Goal: Task Accomplishment & Management: Complete application form

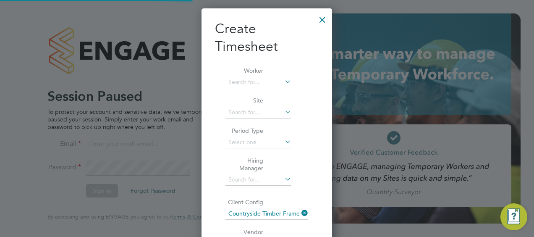
scroll to position [1806, 131]
type input "kerry.asawla@thornbaker.co.uk"
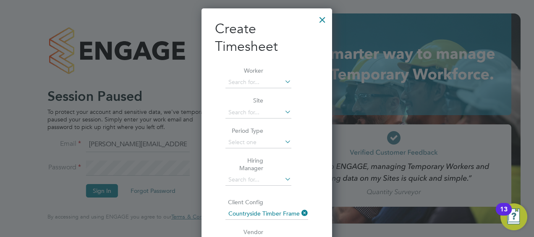
click at [315, 21] on div at bounding box center [322, 17] width 15 height 15
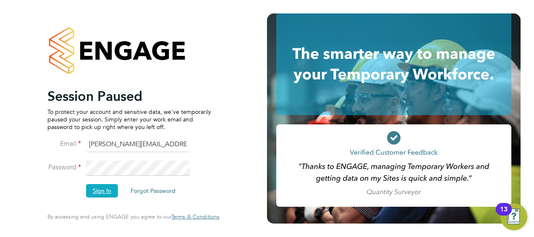
click at [94, 191] on button "Sign In" at bounding box center [102, 190] width 32 height 13
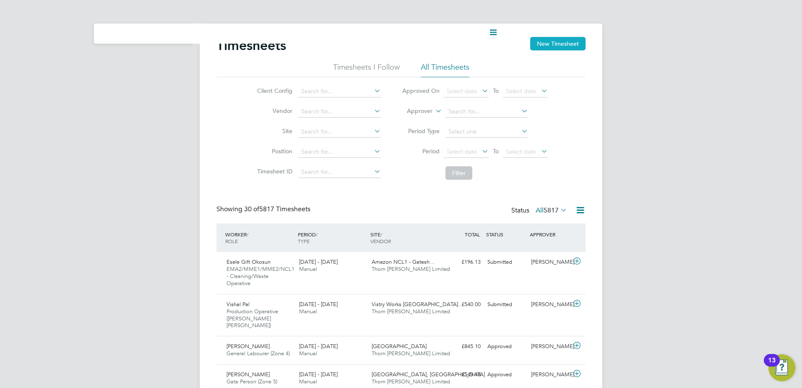
click at [206, 4] on button "New Timesheet" at bounding box center [557, 43] width 55 height 13
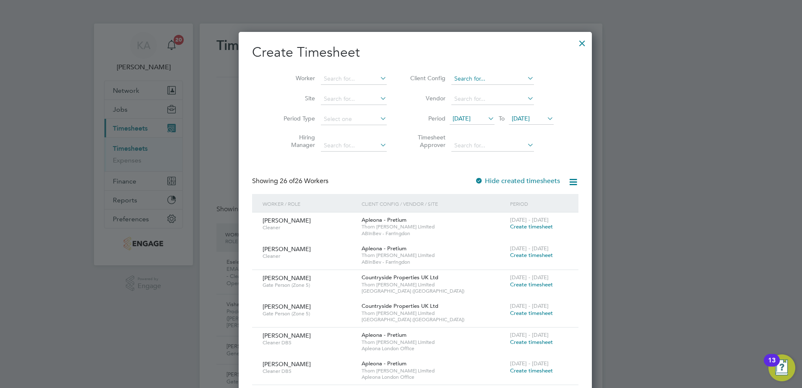
click at [206, 4] on input at bounding box center [492, 79] width 83 height 12
click at [206, 4] on li "Countryside Timber Frame Ltd" at bounding box center [490, 169] width 109 height 11
type input "Countryside Timber Frame Ltd"
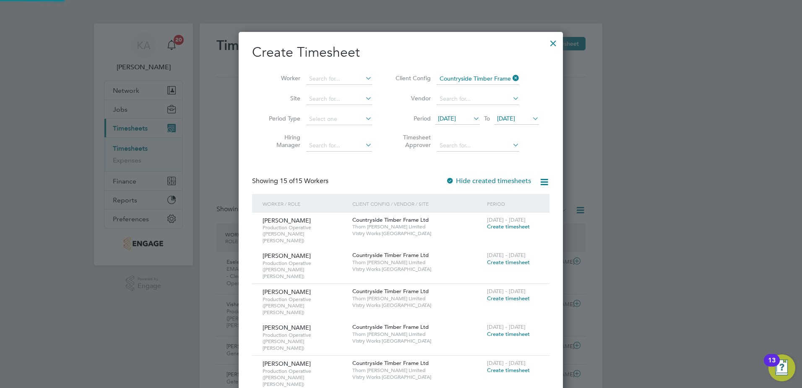
click at [206, 4] on span "19 Aug 2025" at bounding box center [447, 119] width 18 height 8
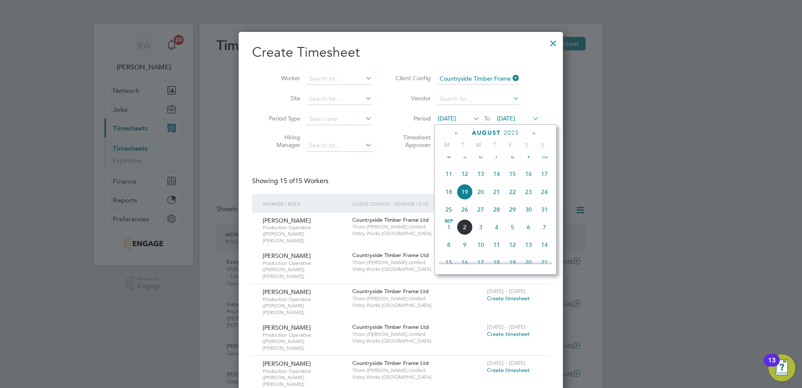
click at [206, 4] on span "25" at bounding box center [449, 209] width 16 height 16
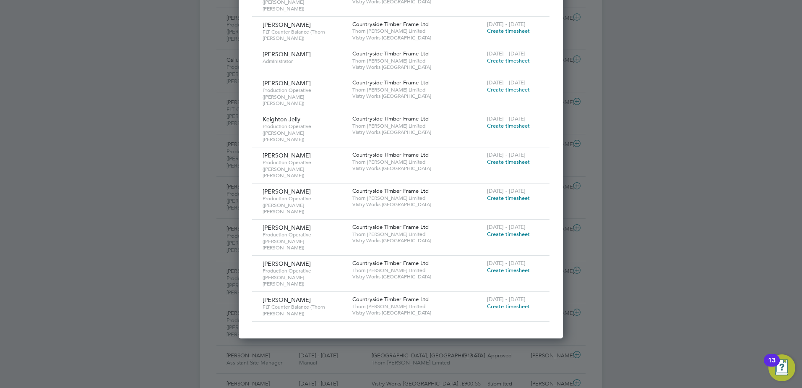
click at [206, 4] on span "Create timesheet" at bounding box center [508, 305] width 43 height 7
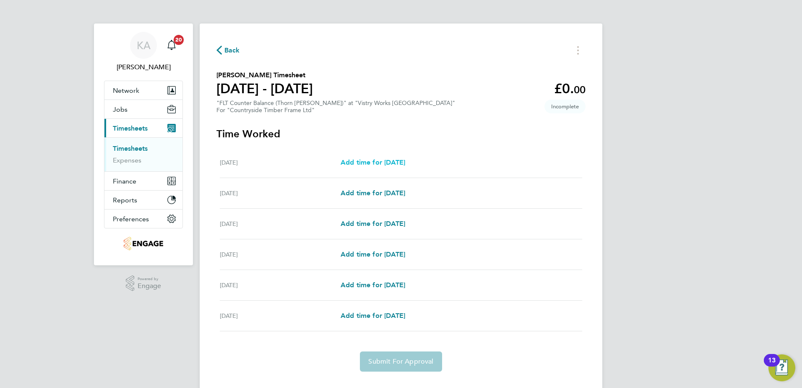
click at [206, 4] on link "Add time for Tue 26 Aug" at bounding box center [373, 162] width 65 height 10
select select "15"
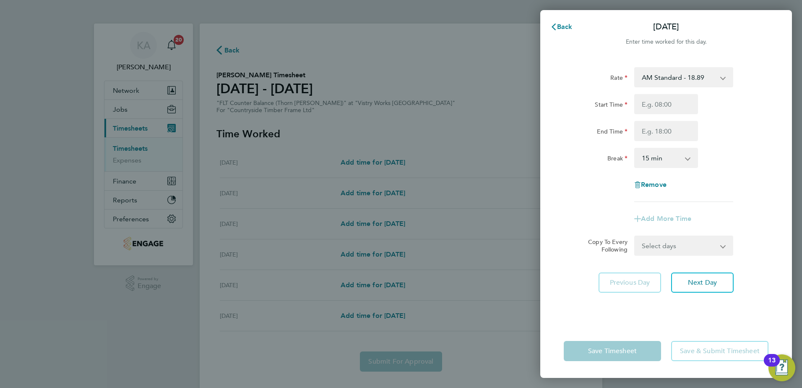
click at [206, 4] on select "AM Standard - 18.89 OT1 AM - 28.33 PM OT 2 - 41.18 PM OT 1 - 30.88 PM Standard …" at bounding box center [678, 77] width 87 height 18
select select "15"
click at [206, 4] on input "Start Time" at bounding box center [666, 104] width 64 height 20
type input "14:00"
click at [206, 4] on input "End Time" at bounding box center [666, 131] width 64 height 20
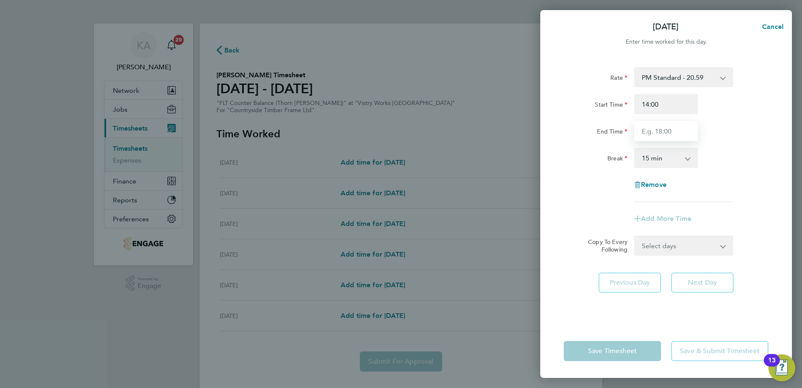
type input "22:30"
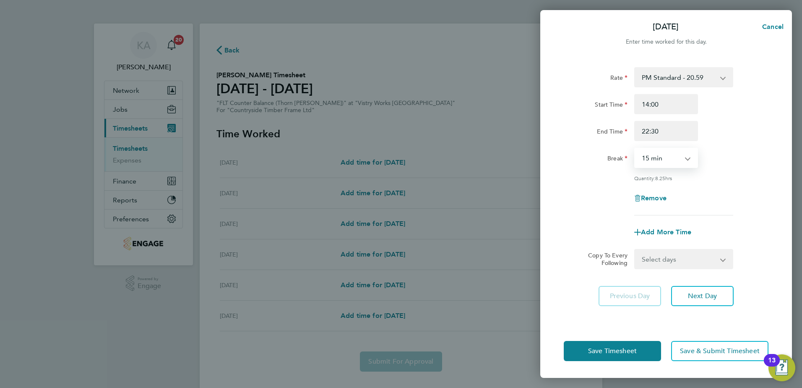
drag, startPoint x: 660, startPoint y: 162, endPoint x: 659, endPoint y: 167, distance: 5.5
click at [206, 4] on select "0 min 15 min 30 min 45 min 60 min 75 min 90 min" at bounding box center [661, 158] width 52 height 18
select select "30"
click at [206, 4] on select "0 min 15 min 30 min 45 min 60 min 75 min 90 min" at bounding box center [661, 158] width 52 height 18
click at [206, 4] on span "Next Day" at bounding box center [702, 296] width 29 height 8
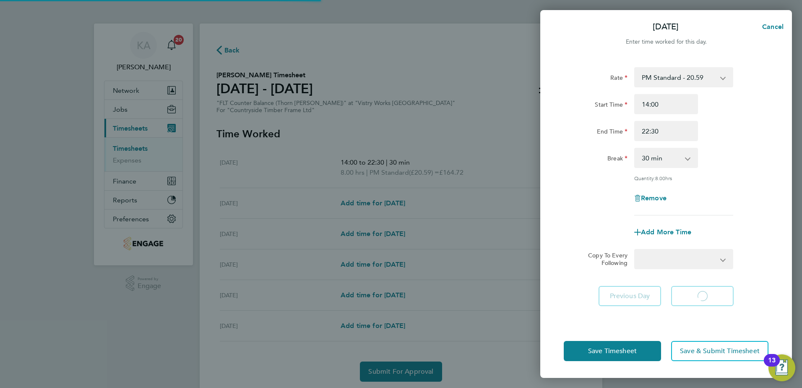
select select "15"
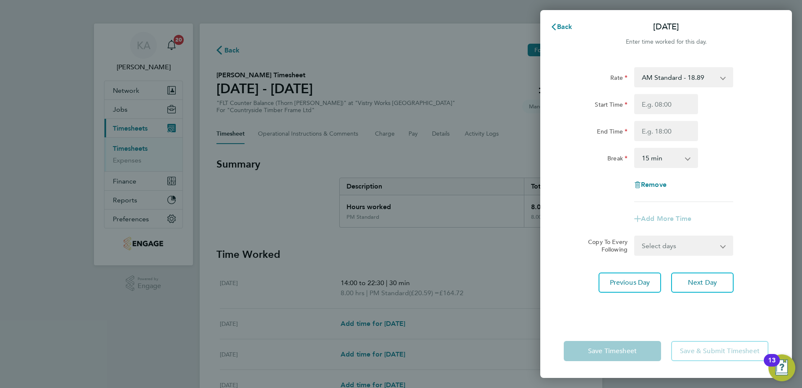
click at [206, 4] on select "Select days Day Weekday (Mon-Fri) Weekend (Sat-Sun) Thursday Friday Saturday Su…" at bounding box center [679, 245] width 88 height 18
select select "WEEKDAY"
click at [206, 4] on select "Select days Day Weekday (Mon-Fri) Weekend (Sat-Sun) Thursday Friday Saturday Su…" at bounding box center [679, 245] width 88 height 18
select select "2025-08-31"
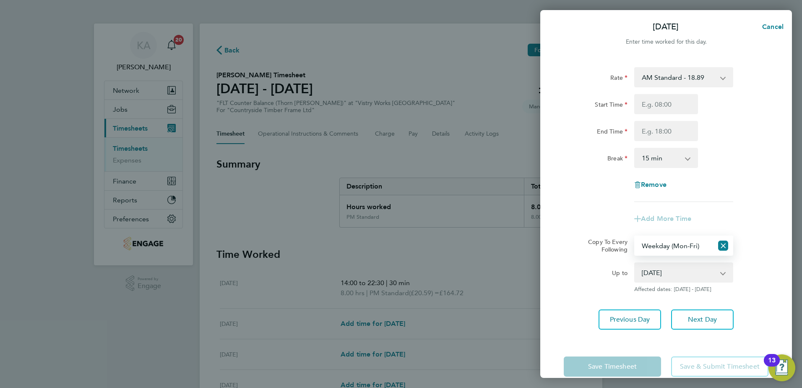
click at [206, 4] on select "AM Standard - 18.89 OT1 AM - 28.33 PM OT 2 - 41.18 PM OT 1 - 30.88 PM Standard …" at bounding box center [678, 77] width 87 height 18
select select "15"
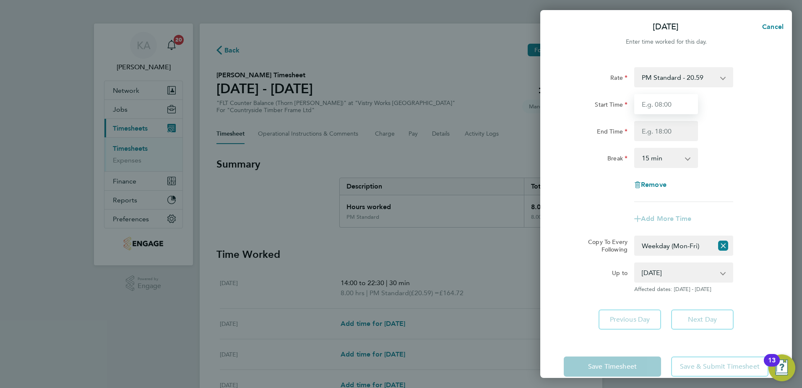
click at [206, 4] on input "Start Time" at bounding box center [666, 104] width 64 height 20
type input "14:00"
click at [206, 4] on input "End Time" at bounding box center [666, 131] width 64 height 20
type input "22:30"
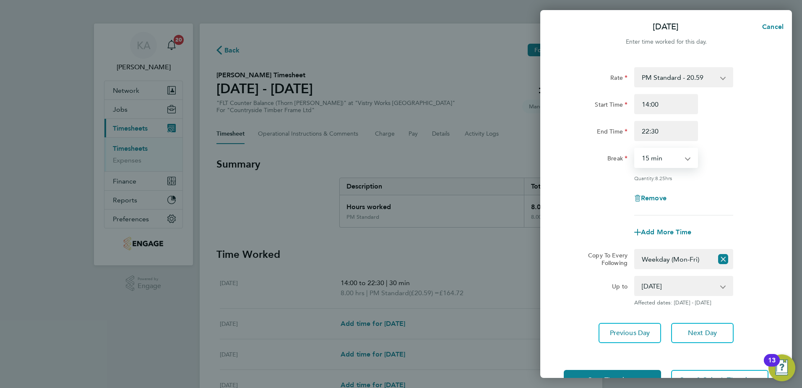
drag, startPoint x: 653, startPoint y: 159, endPoint x: 652, endPoint y: 167, distance: 8.1
click at [206, 4] on select "0 min 15 min 30 min 45 min 60 min 75 min 90 min" at bounding box center [661, 158] width 52 height 18
select select "30"
click at [206, 4] on select "0 min 15 min 30 min 45 min 60 min 75 min 90 min" at bounding box center [661, 158] width 52 height 18
click at [206, 4] on span "Next Day" at bounding box center [702, 332] width 29 height 8
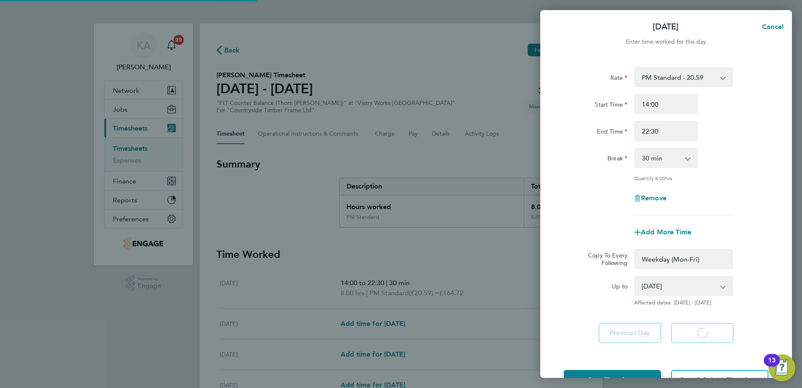
select select "0: null"
select select "30"
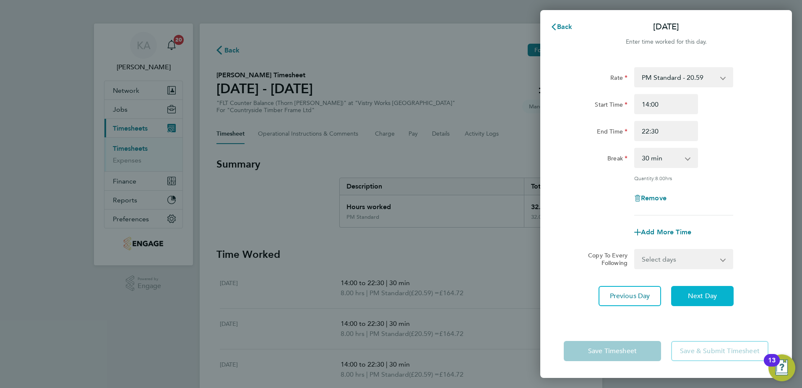
click at [206, 4] on span "Next Day" at bounding box center [702, 296] width 29 height 8
select select "30"
click at [206, 4] on span "Next Day" at bounding box center [702, 296] width 29 height 8
select select "15"
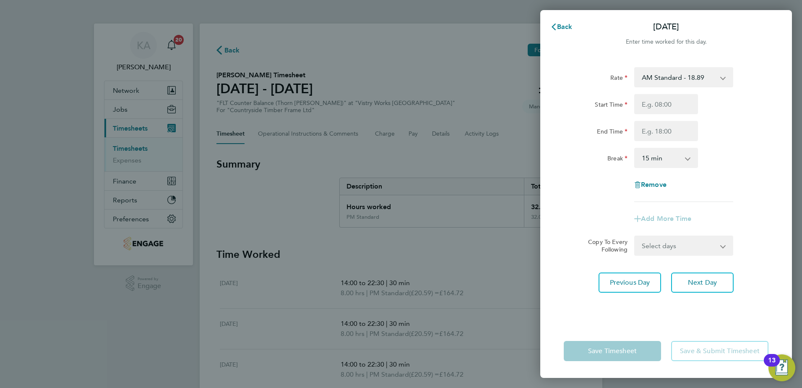
click at [206, 4] on select "AM Standard - 18.89 OT1 AM - 28.33 PM OT 2 - 41.18 PM OT 1 - 30.88 PM Standard …" at bounding box center [678, 77] width 87 height 18
select select "15"
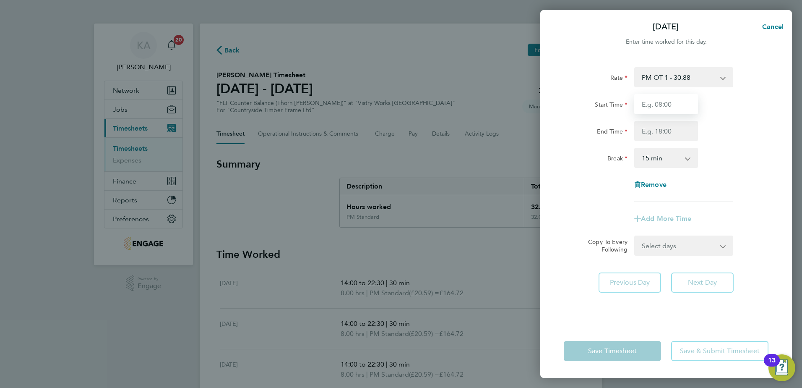
drag, startPoint x: 657, startPoint y: 108, endPoint x: 663, endPoint y: 106, distance: 6.2
click at [206, 4] on input "Start Time" at bounding box center [666, 104] width 64 height 20
type input "07:00"
click at [206, 4] on input "End Time" at bounding box center [666, 131] width 64 height 20
type input "12:00"
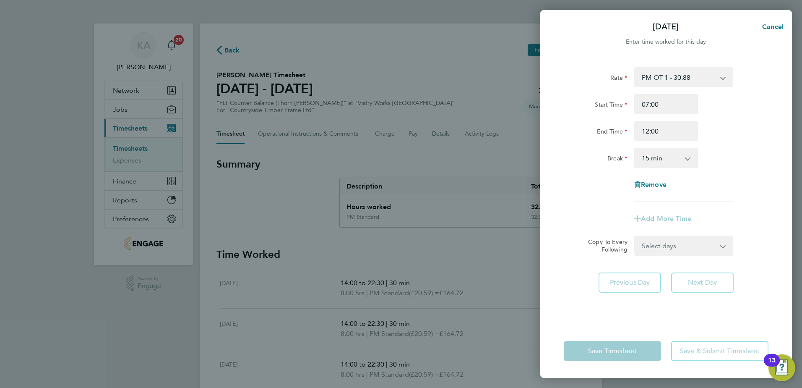
click at [206, 4] on app-timesheet-line-form-group "Rate PM OT 1 - 30.88 AM Standard - 18.89 OT1 AM - 28.33 PM OT 2 - 41.18 PM Stan…" at bounding box center [666, 148] width 205 height 162
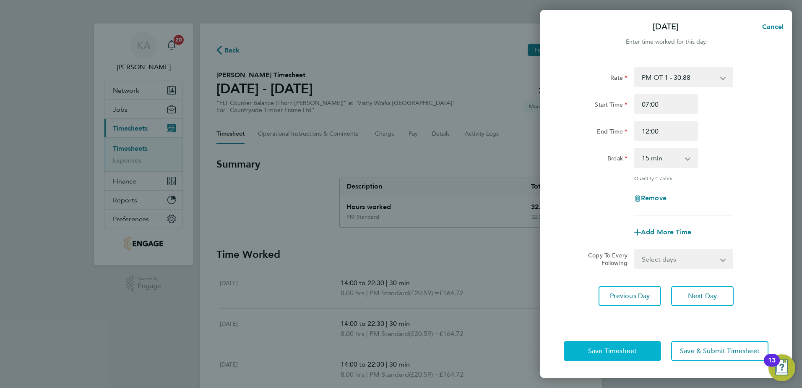
click at [206, 4] on span "Save Timesheet" at bounding box center [612, 351] width 49 height 8
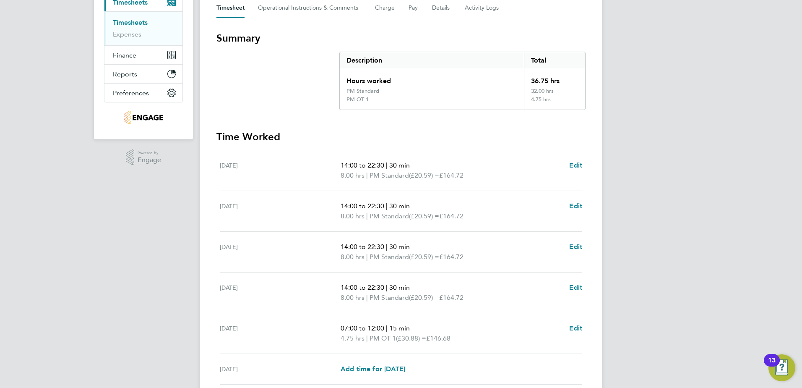
scroll to position [168, 0]
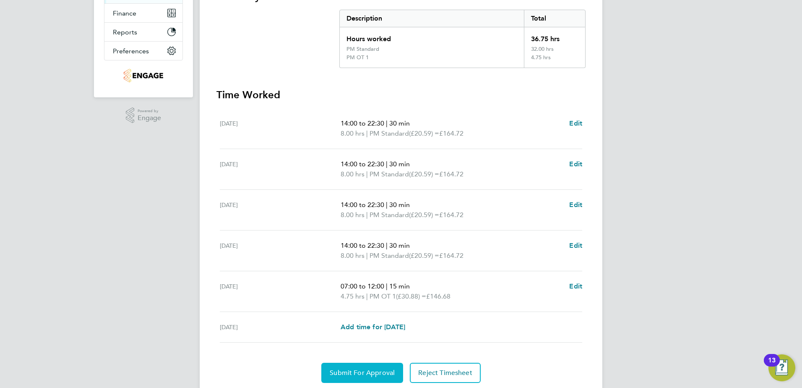
click at [206, 4] on span "Submit For Approval" at bounding box center [362, 372] width 65 height 8
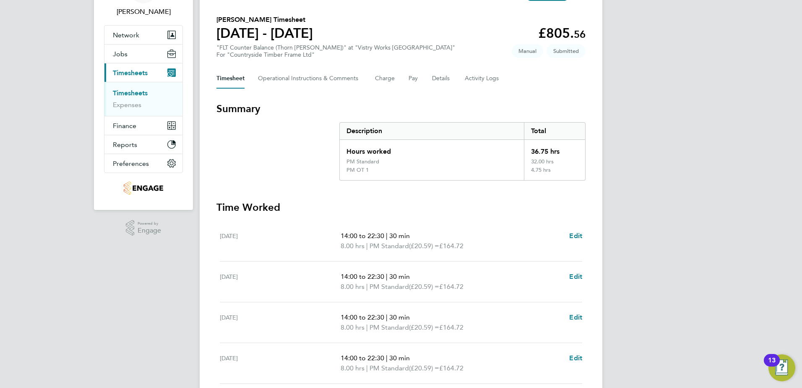
scroll to position [0, 0]
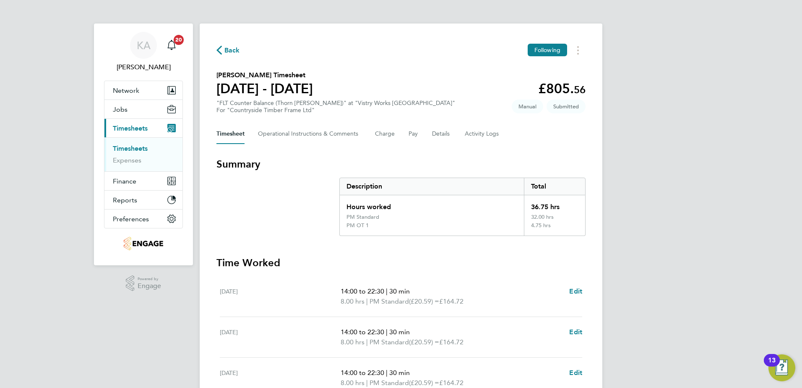
click at [206, 4] on span "Back" at bounding box center [232, 50] width 16 height 10
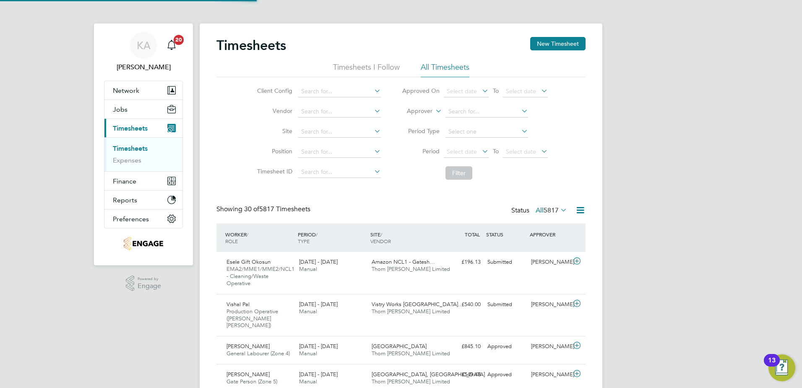
scroll to position [21, 73]
click at [206, 4] on icon at bounding box center [580, 210] width 10 height 10
click at [206, 4] on input at bounding box center [339, 92] width 83 height 12
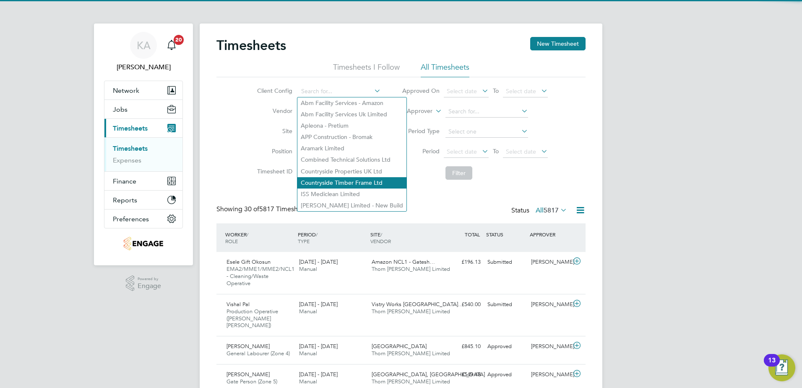
click at [206, 4] on li "Countryside Timber Frame Ltd" at bounding box center [351, 182] width 109 height 11
type input "Countryside Timber Frame Ltd"
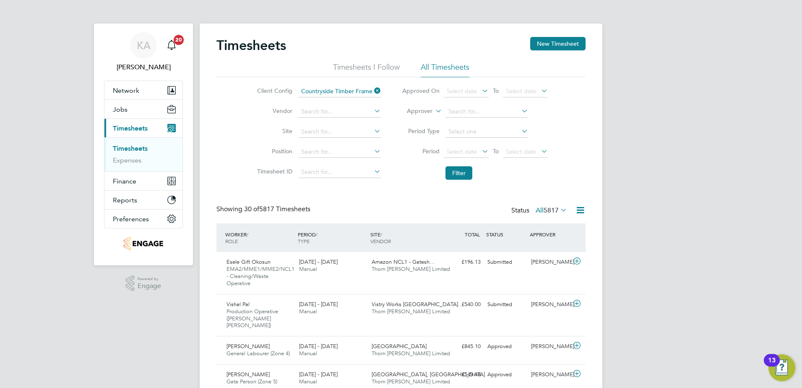
click at [206, 4] on icon at bounding box center [559, 210] width 0 height 12
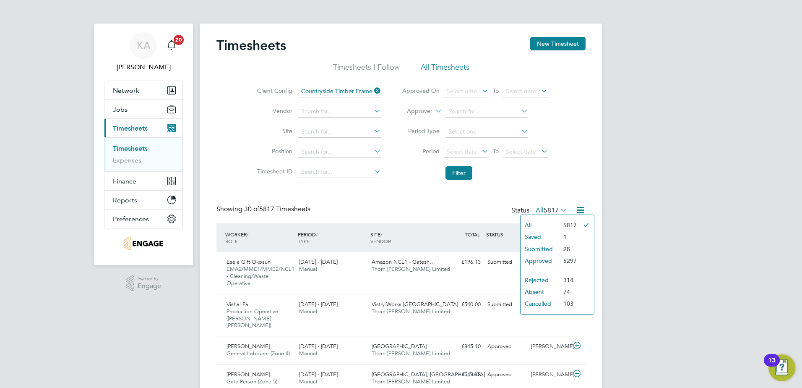
click at [206, 4] on li "Submitted" at bounding box center [540, 249] width 39 height 12
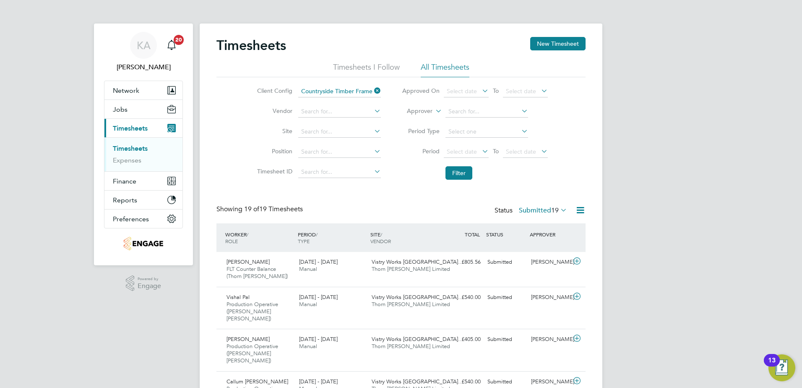
click at [206, 4] on icon at bounding box center [580, 210] width 10 height 10
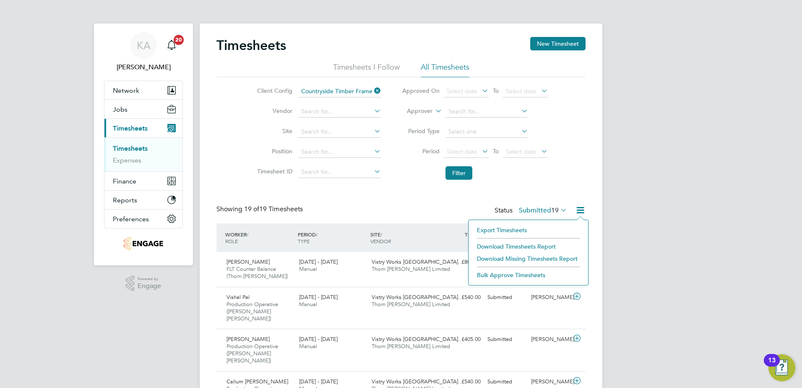
click at [206, 4] on li "Download Timesheets Report" at bounding box center [528, 246] width 111 height 12
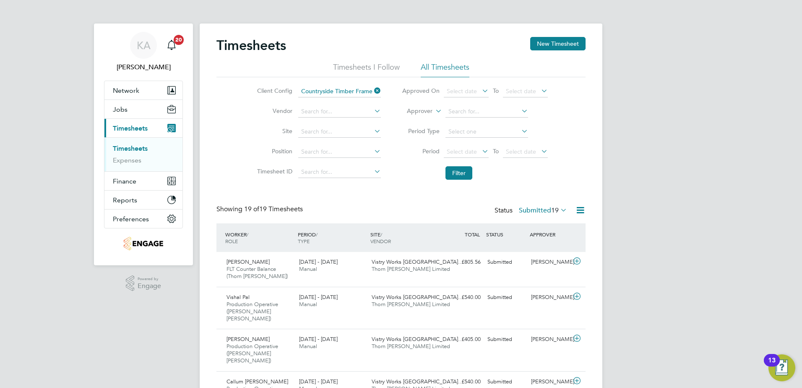
click at [206, 4] on span "FLT Counter Balance (Thorn [PERSON_NAME])" at bounding box center [257, 272] width 61 height 14
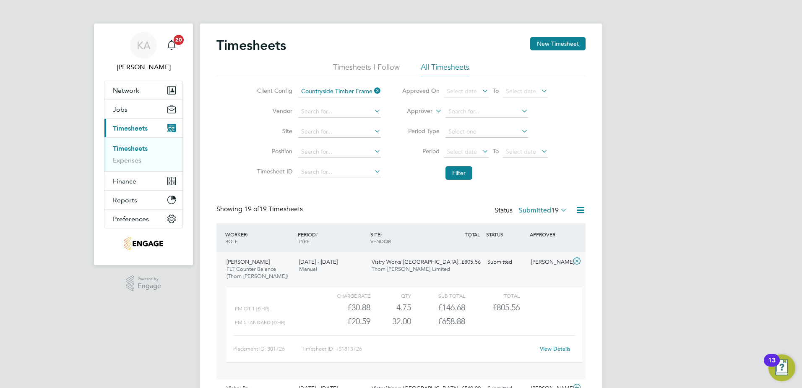
click at [206, 4] on link "View Details" at bounding box center [555, 348] width 31 height 7
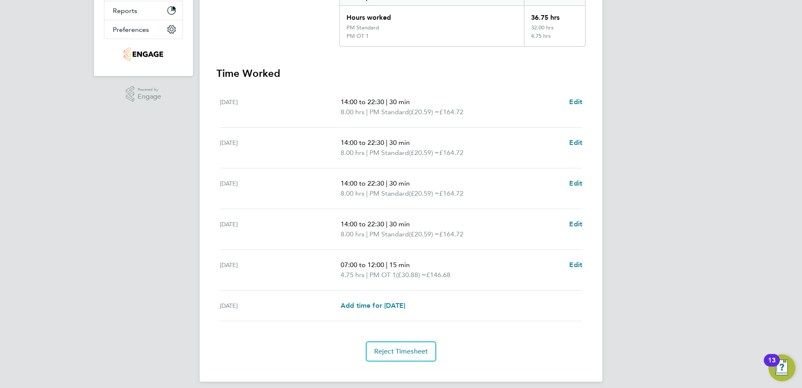
scroll to position [196, 0]
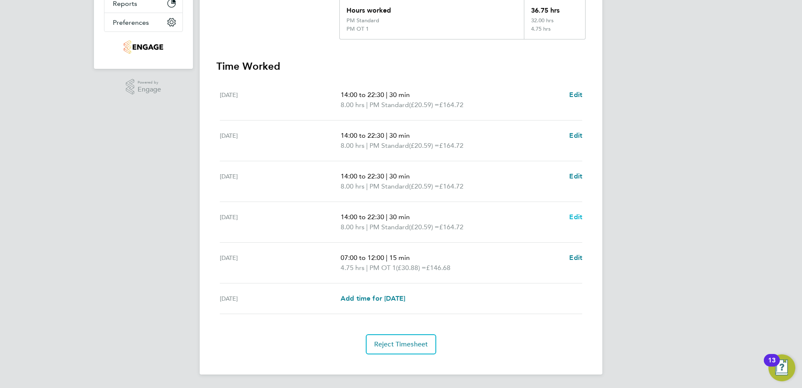
click at [575, 215] on span "Edit" at bounding box center [575, 217] width 13 height 8
select select "30"
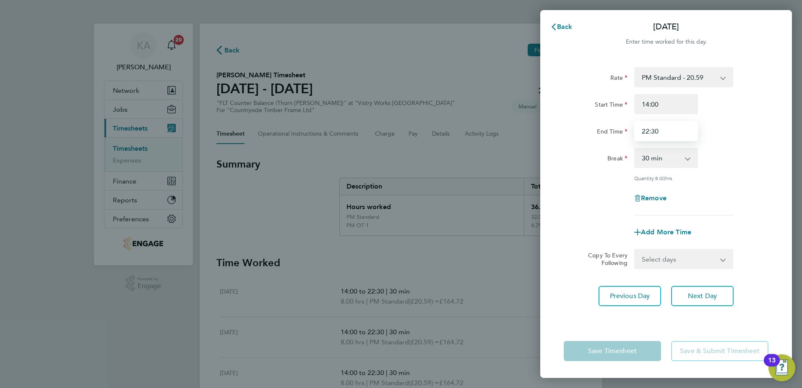
click at [647, 134] on input "22:30" at bounding box center [666, 131] width 64 height 20
type input "20:00"
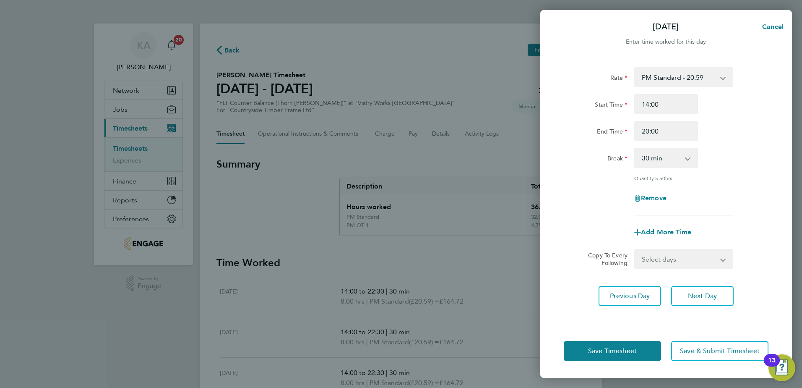
click at [768, 288] on div "Previous Day Next Day" at bounding box center [666, 296] width 205 height 20
click at [632, 351] on span "Save Timesheet" at bounding box center [612, 351] width 49 height 8
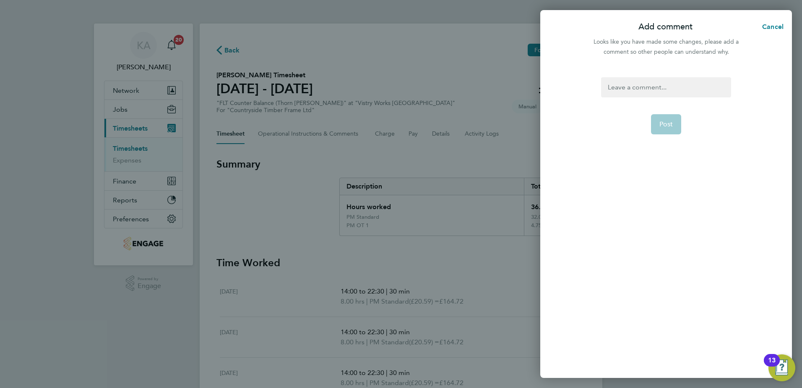
click at [630, 86] on div at bounding box center [666, 87] width 130 height 20
click at [627, 94] on div at bounding box center [666, 87] width 130 height 20
click at [675, 128] on button "Post" at bounding box center [666, 124] width 31 height 20
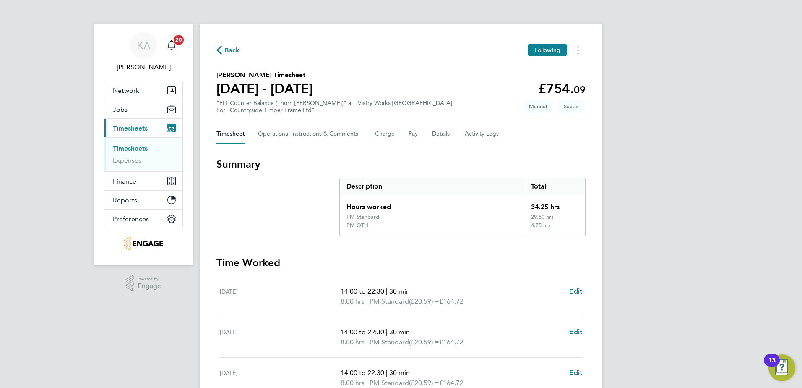
click at [229, 46] on span "Back" at bounding box center [232, 50] width 16 height 10
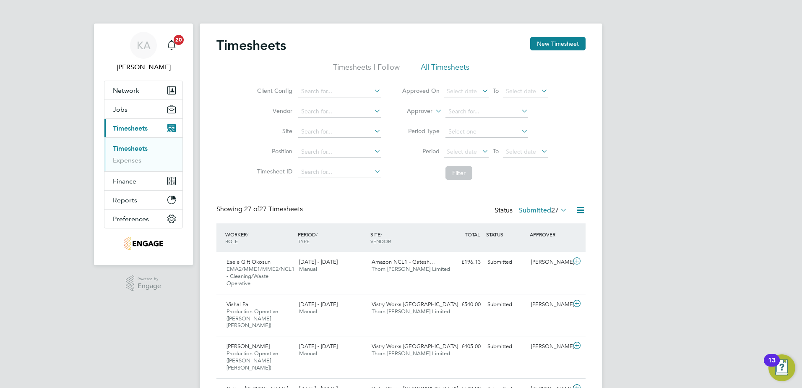
click at [577, 209] on icon at bounding box center [580, 210] width 10 height 10
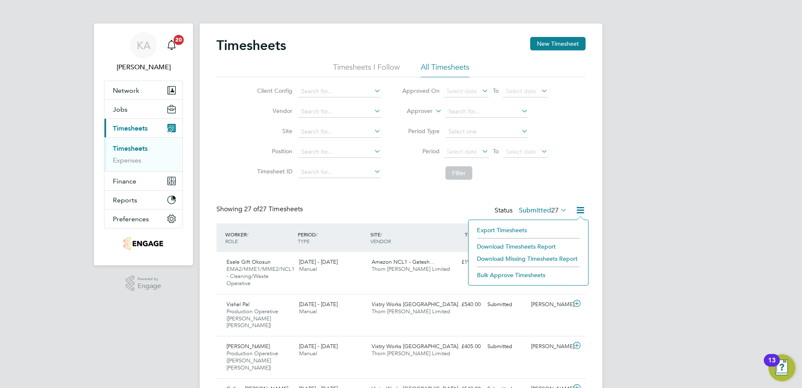
click at [511, 248] on li "Download Timesheets Report" at bounding box center [528, 246] width 111 height 12
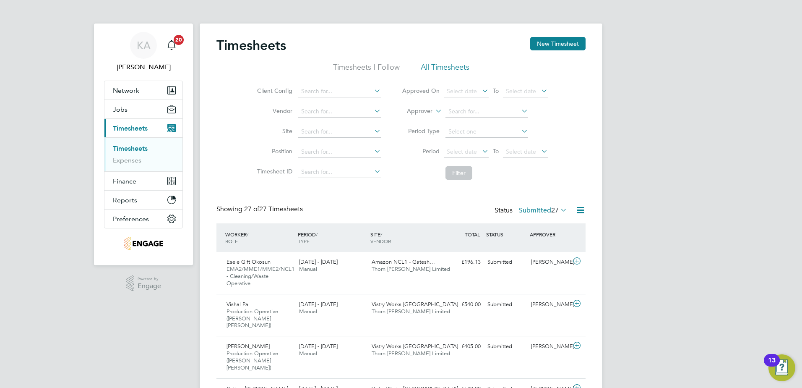
click at [551, 209] on span "27" at bounding box center [555, 210] width 8 height 8
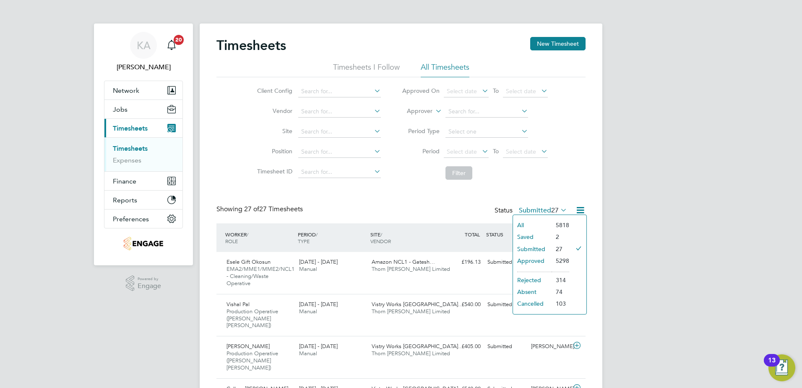
click at [534, 237] on li "Saved" at bounding box center [532, 237] width 39 height 12
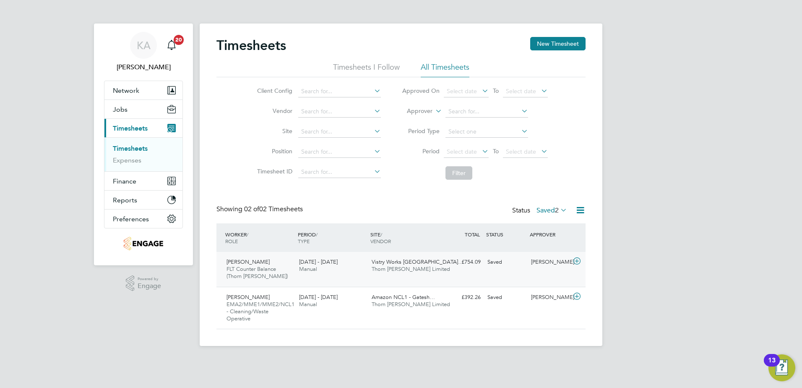
click at [493, 265] on div "Saved" at bounding box center [506, 262] width 44 height 14
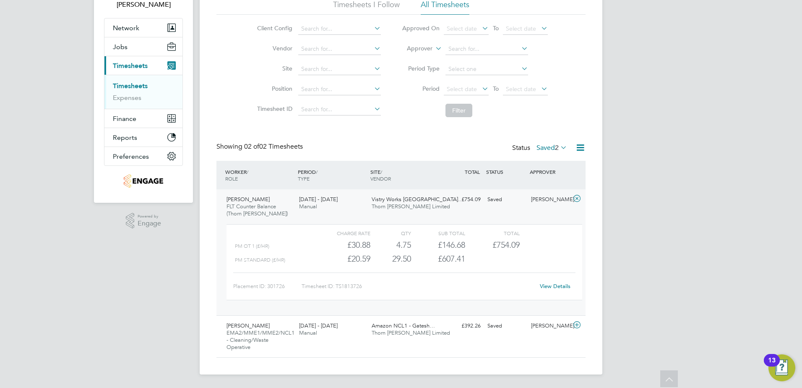
drag, startPoint x: 553, startPoint y: 259, endPoint x: 543, endPoint y: 274, distance: 18.3
click at [553, 259] on div "PM Standard (£/HR) £20.59 29.5 29.50 30 £607.41" at bounding box center [405, 259] width 356 height 14
click at [549, 287] on link "View Details" at bounding box center [555, 285] width 31 height 7
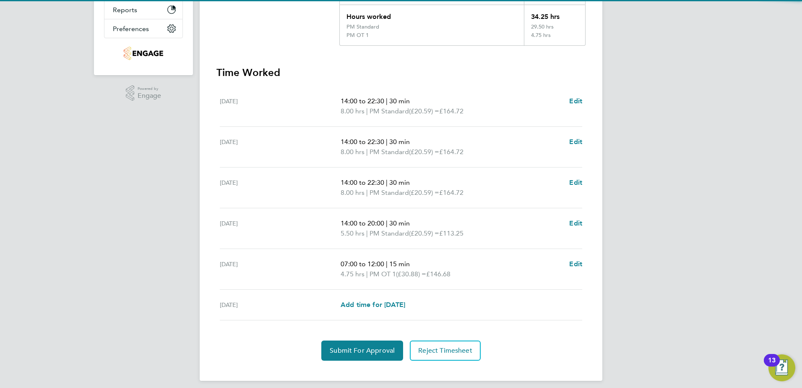
scroll to position [196, 0]
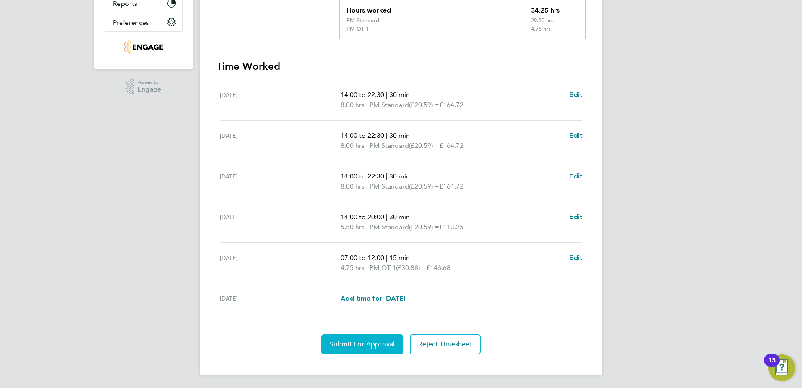
click at [361, 341] on span "Submit For Approval" at bounding box center [362, 344] width 65 height 8
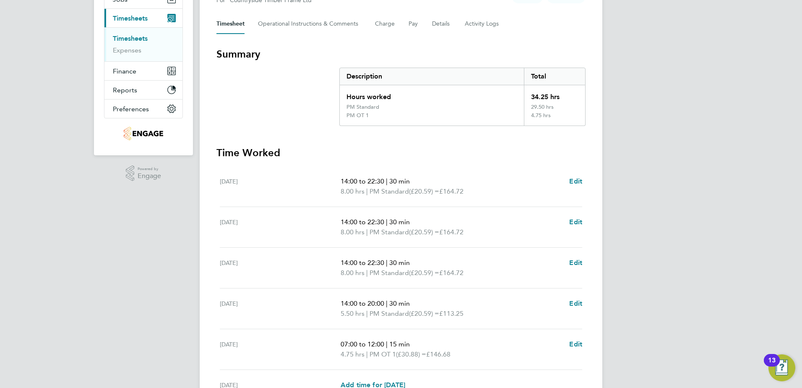
scroll to position [0, 0]
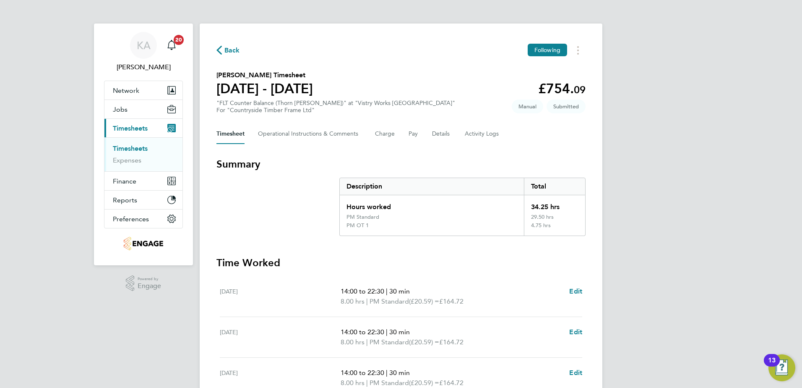
click at [229, 51] on span "Back" at bounding box center [232, 50] width 16 height 10
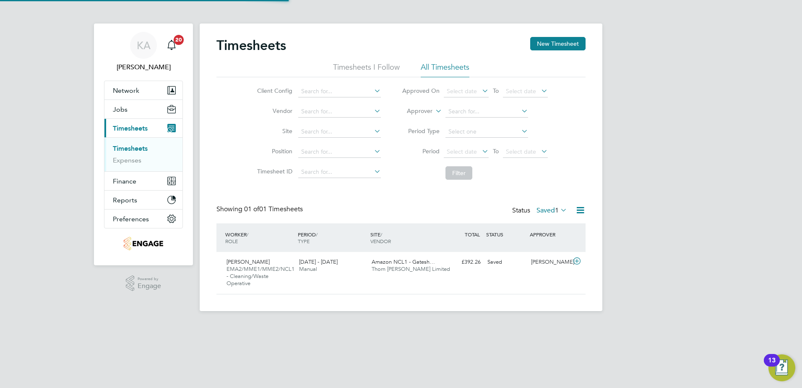
scroll to position [21, 73]
click at [582, 212] on icon at bounding box center [580, 210] width 10 height 10
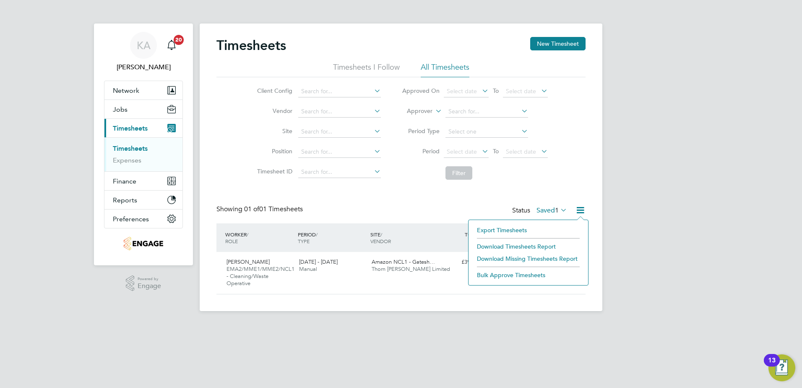
click at [502, 245] on li "Download Timesheets Report" at bounding box center [528, 246] width 111 height 12
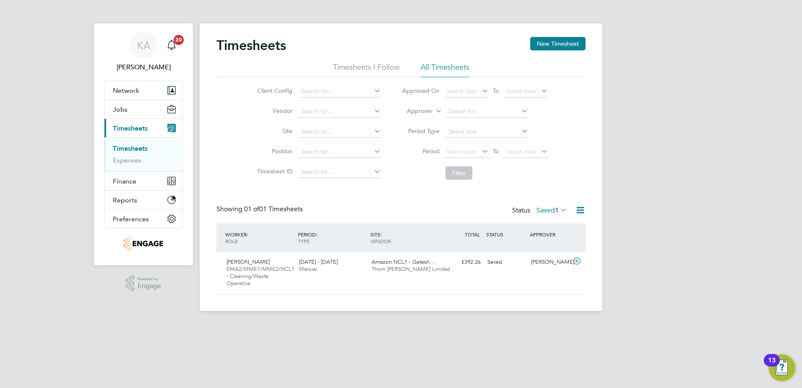
drag, startPoint x: 738, startPoint y: 301, endPoint x: 719, endPoint y: 268, distance: 37.8
click at [738, 301] on div "KA Kerry Asawla Notifications 20 Applications: Network Team Members Businesses …" at bounding box center [401, 162] width 802 height 324
click at [547, 206] on label "Saved 1" at bounding box center [552, 210] width 31 height 8
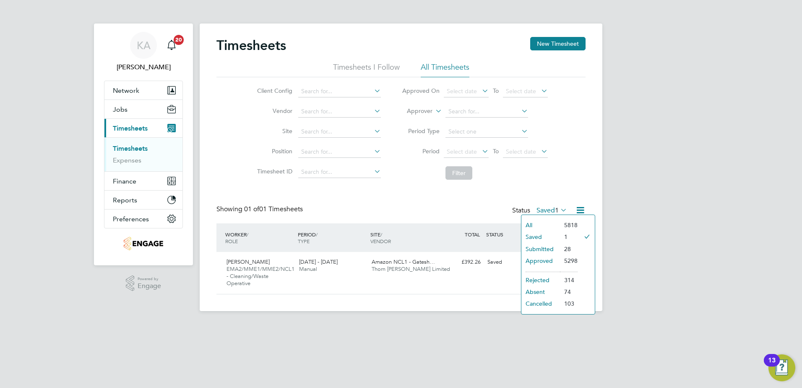
click at [540, 245] on li "Submitted" at bounding box center [540, 249] width 39 height 12
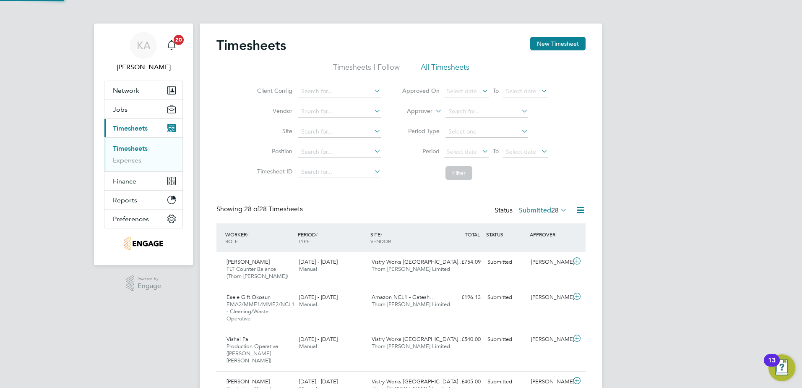
scroll to position [0, 0]
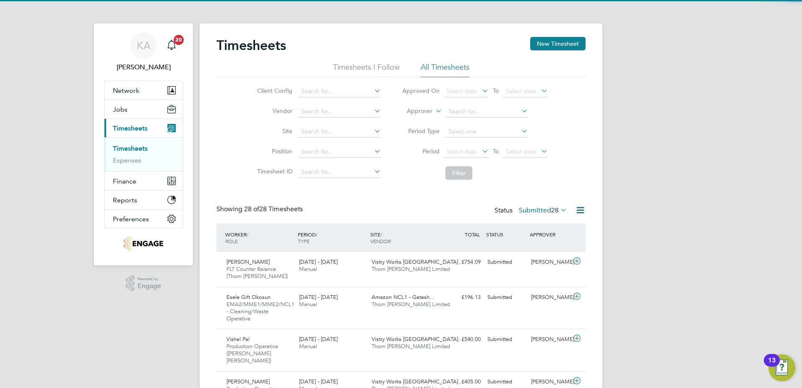
click at [582, 209] on icon at bounding box center [580, 210] width 10 height 10
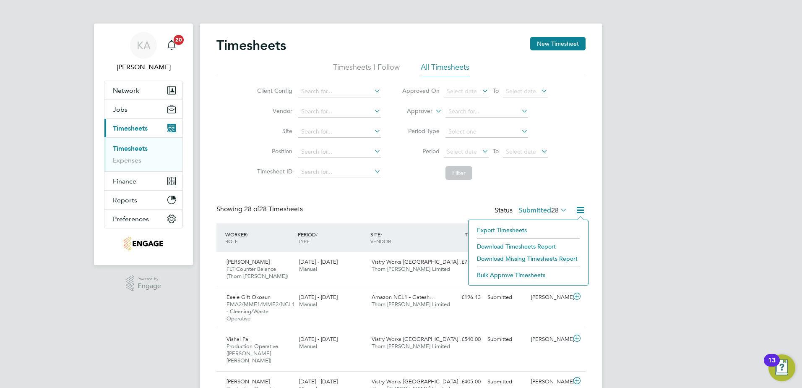
click at [500, 242] on li "Download Timesheets Report" at bounding box center [528, 246] width 111 height 12
click at [466, 270] on div "Jack Wyatt FLT Counter Balance (Thorn Baker) 25 - 31 Aug 2025 25 - 31 Aug 2025 …" at bounding box center [400, 269] width 369 height 35
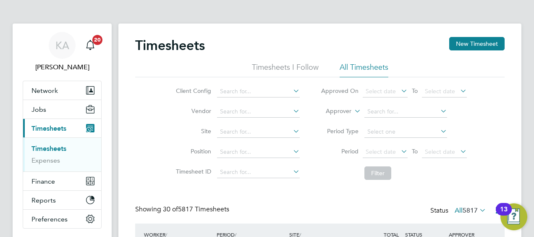
scroll to position [21, 73]
